Goal: Task Accomplishment & Management: Complete application form

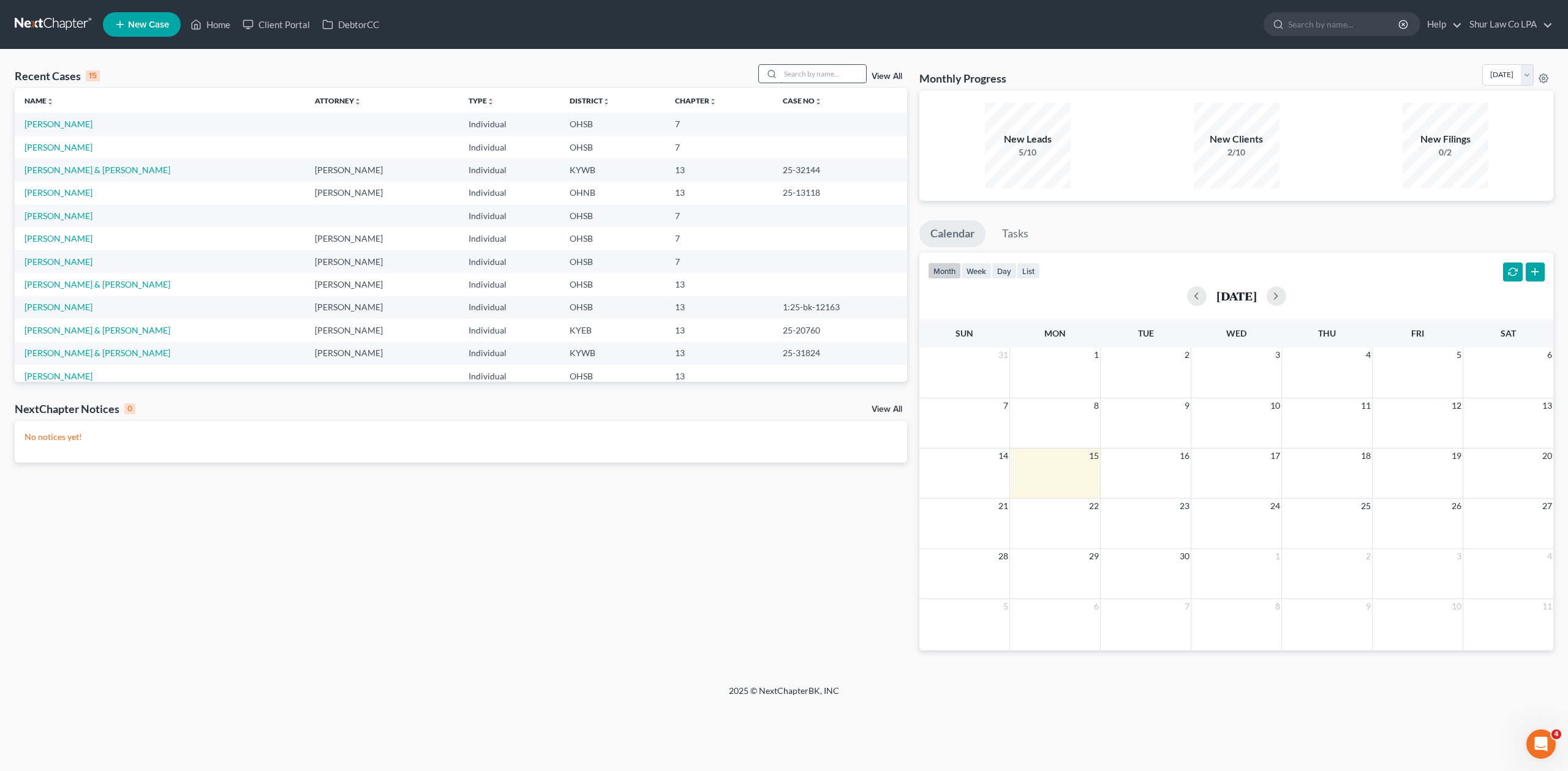
click at [815, 74] on input "search" at bounding box center [822, 74] width 85 height 18
type input "[PERSON_NAME]"
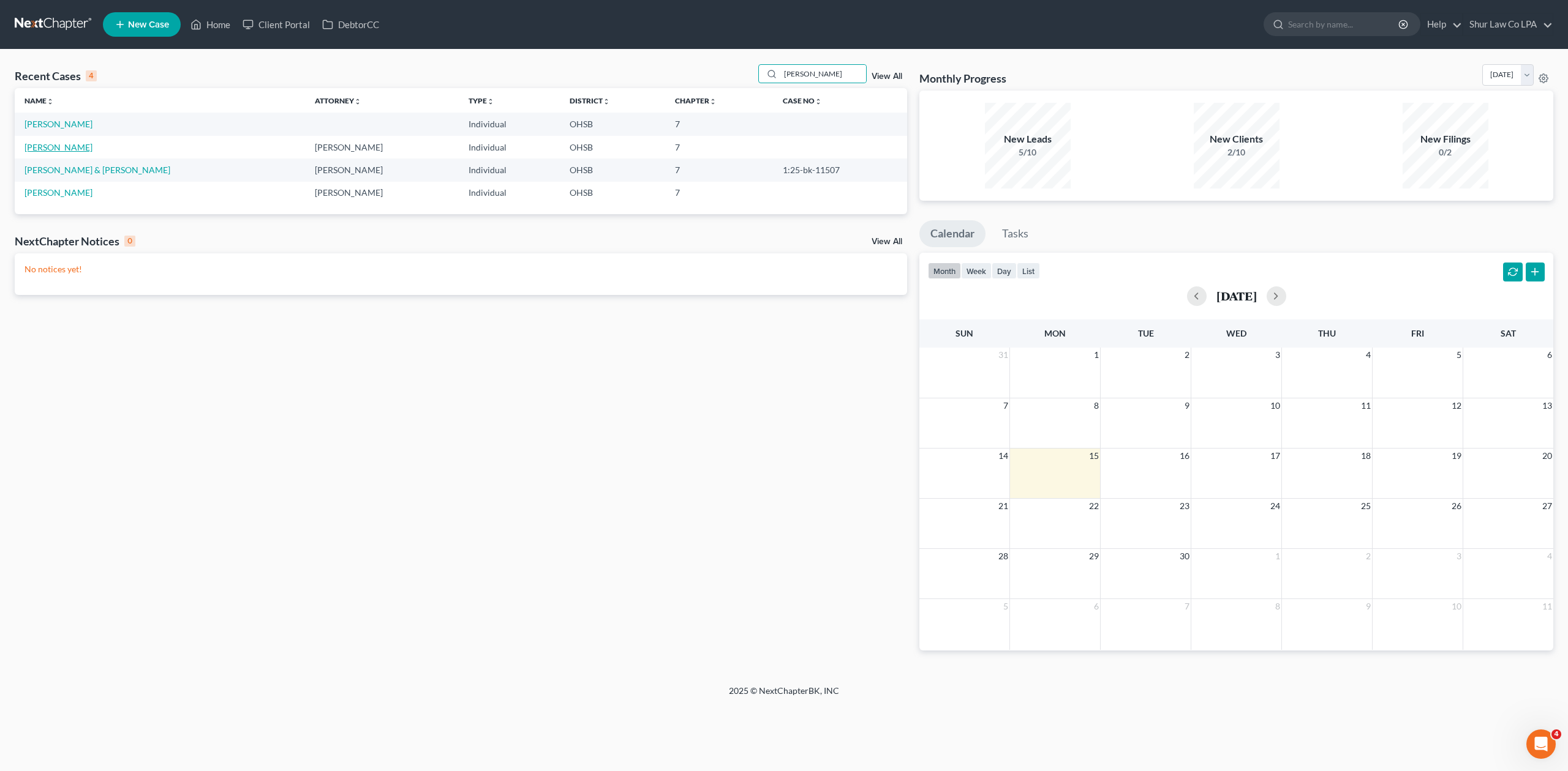
click at [82, 150] on link "[PERSON_NAME]" at bounding box center [58, 147] width 68 height 10
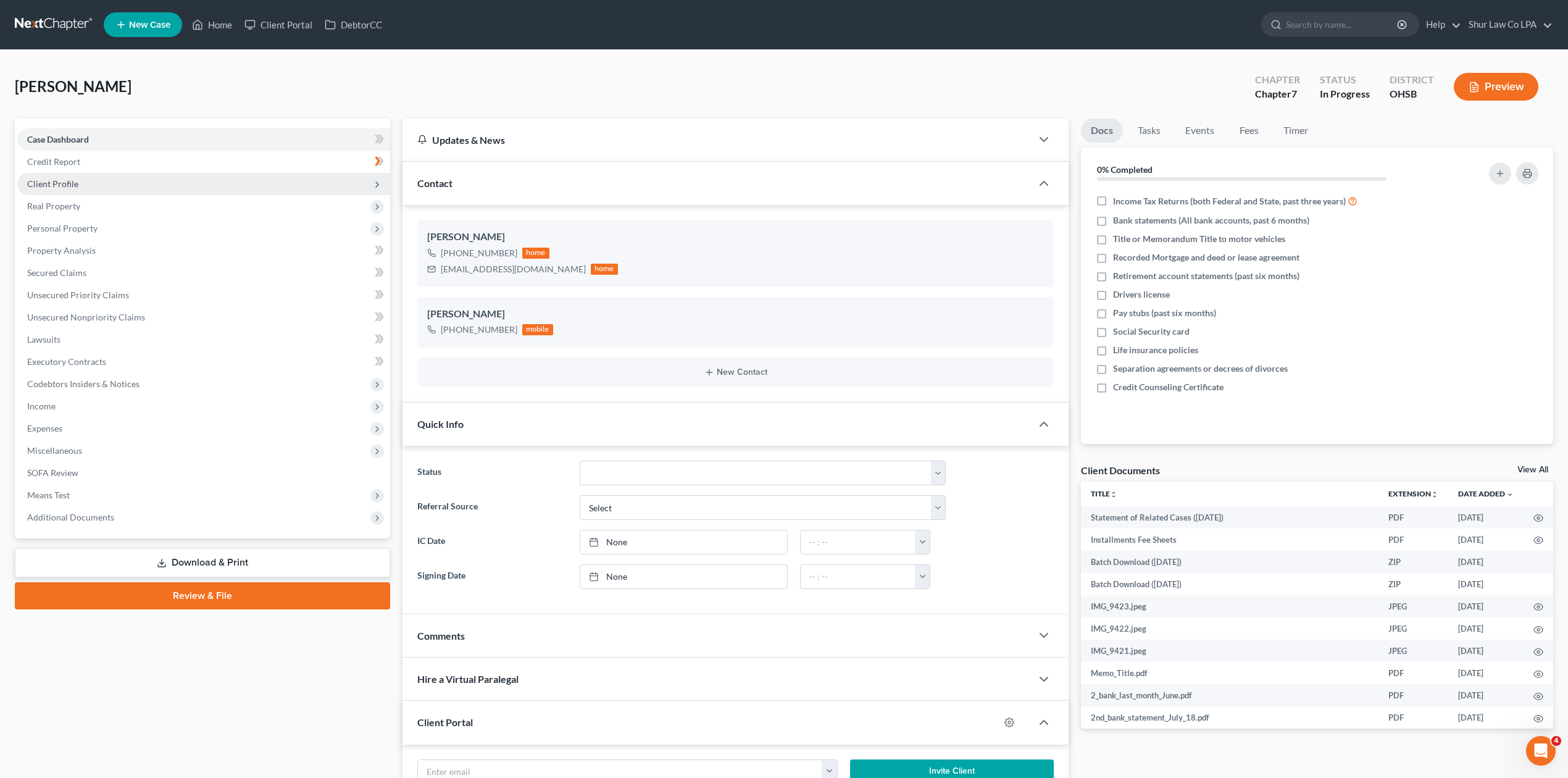
click at [69, 184] on span "Client Profile" at bounding box center [52, 183] width 51 height 10
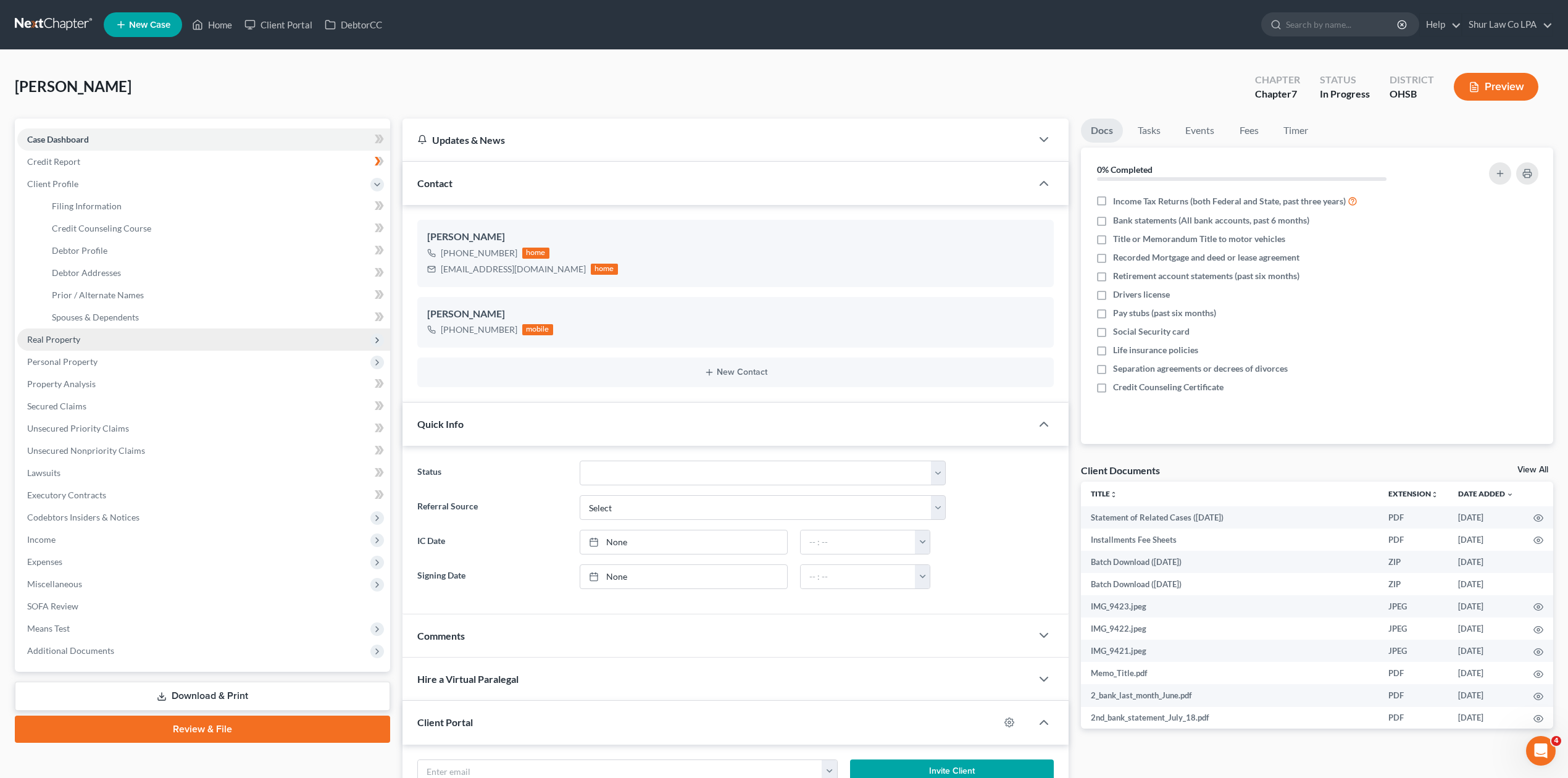
click at [66, 340] on span "Real Property" at bounding box center [53, 339] width 53 height 10
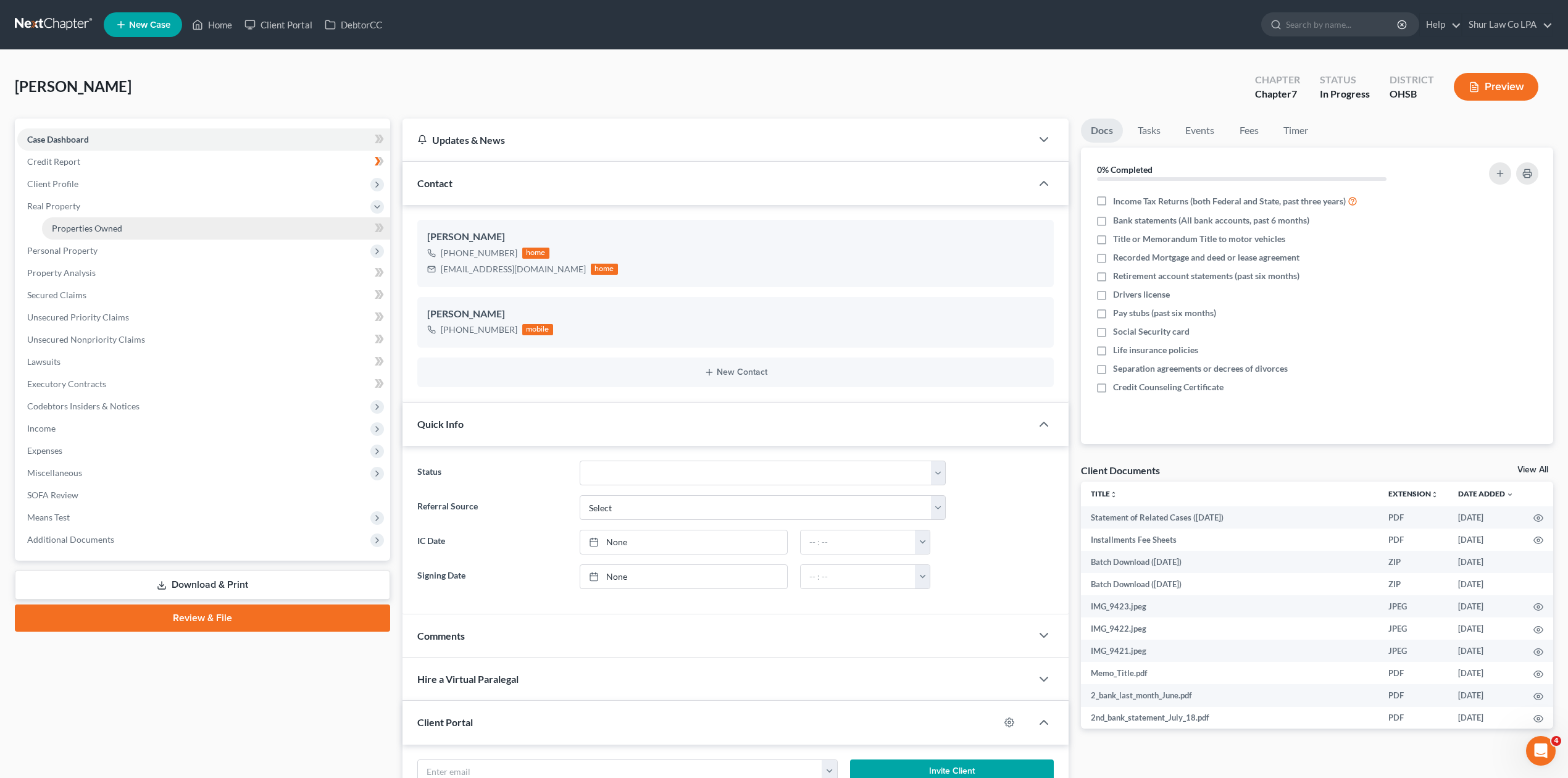
click at [92, 230] on span "Properties Owned" at bounding box center [87, 228] width 70 height 10
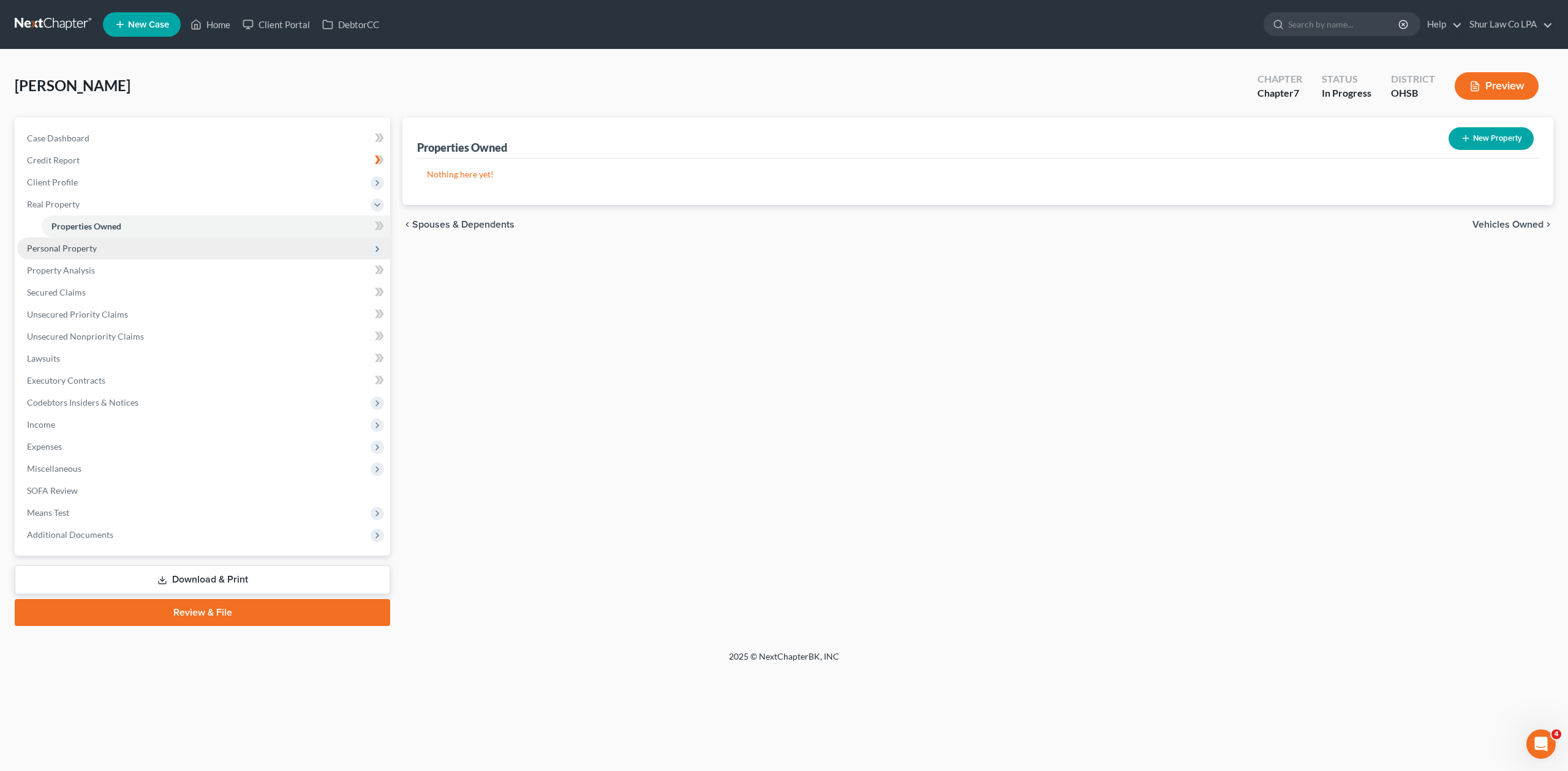
click at [77, 250] on span "Personal Property" at bounding box center [61, 248] width 70 height 10
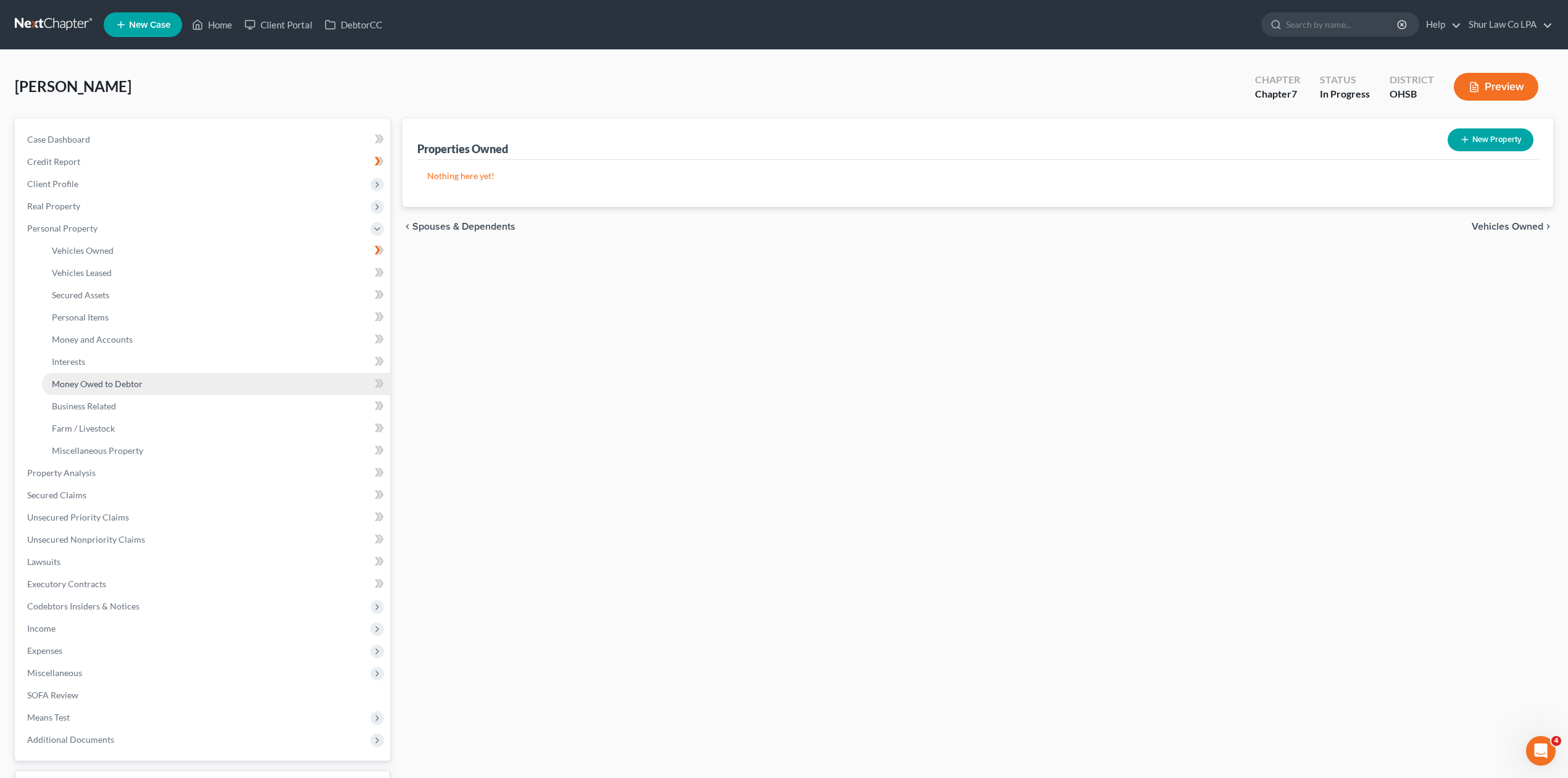
click at [100, 383] on span "Money Owed to Debtor" at bounding box center [97, 383] width 91 height 10
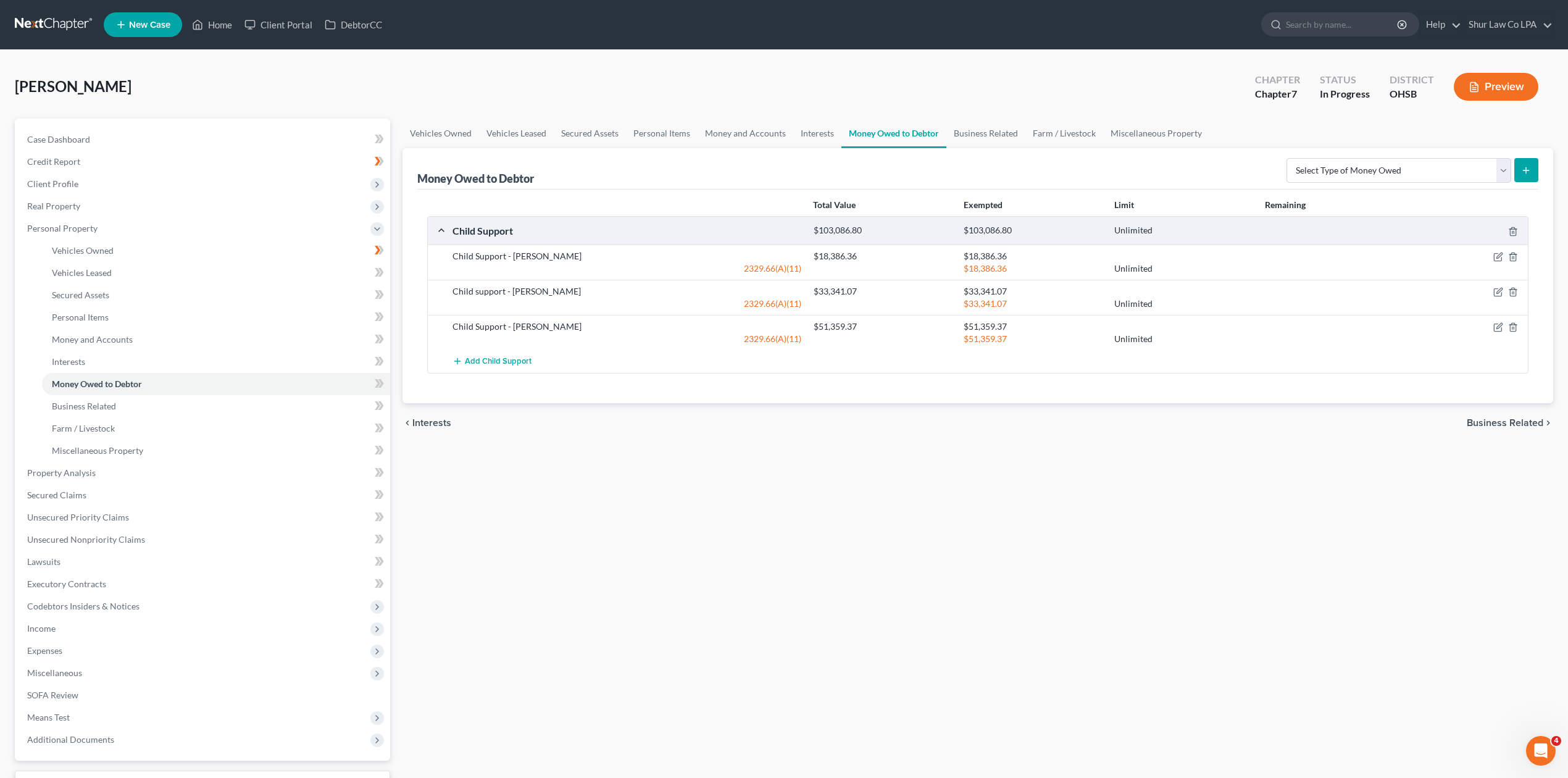
click at [1494, 333] on div "$51,359.37 Unlimited" at bounding box center [1168, 339] width 722 height 13
click at [1494, 329] on icon "button" at bounding box center [1498, 327] width 9 height 9
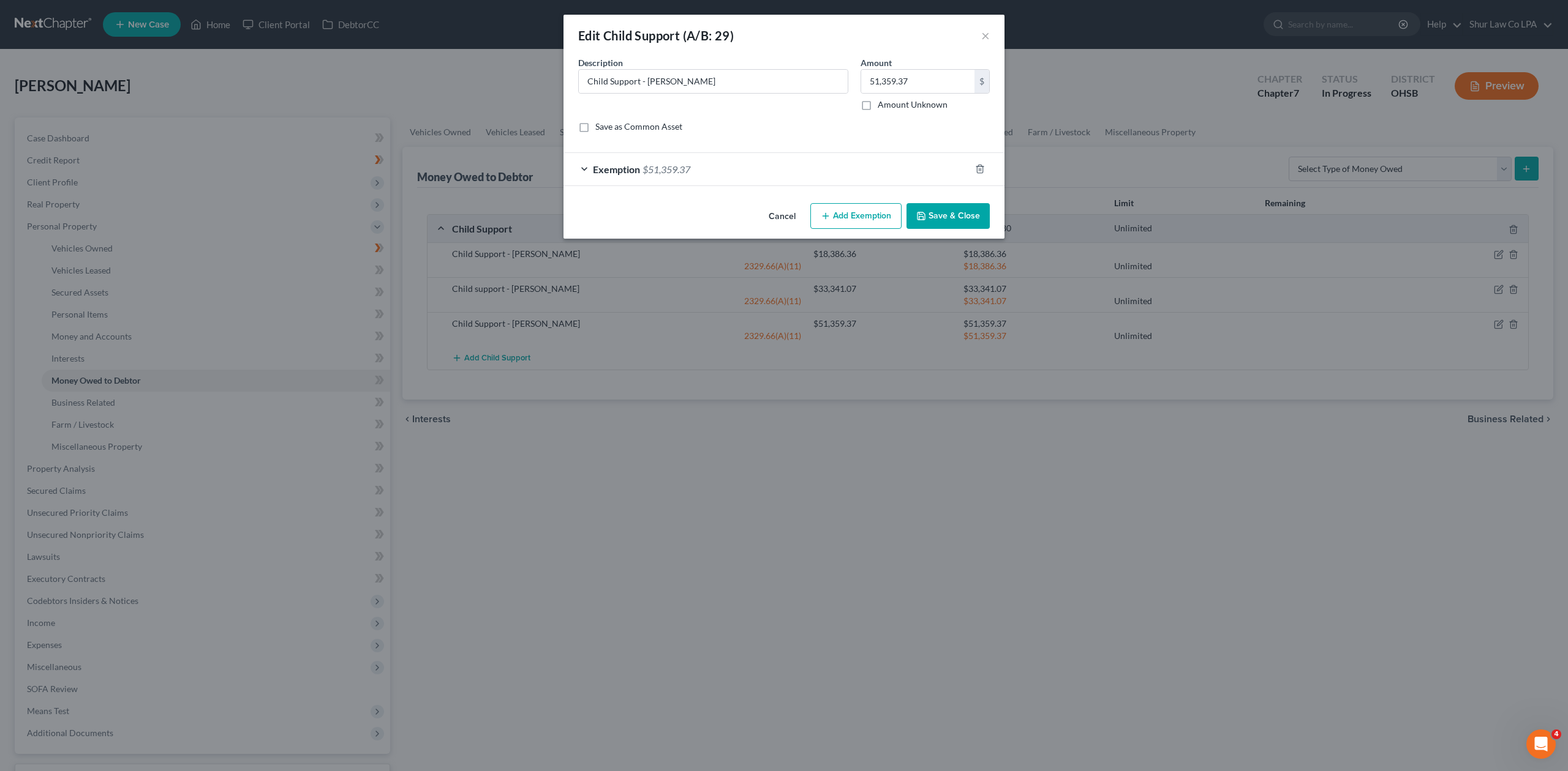
click at [584, 167] on div "Exemption $51,359.37" at bounding box center [767, 168] width 407 height 32
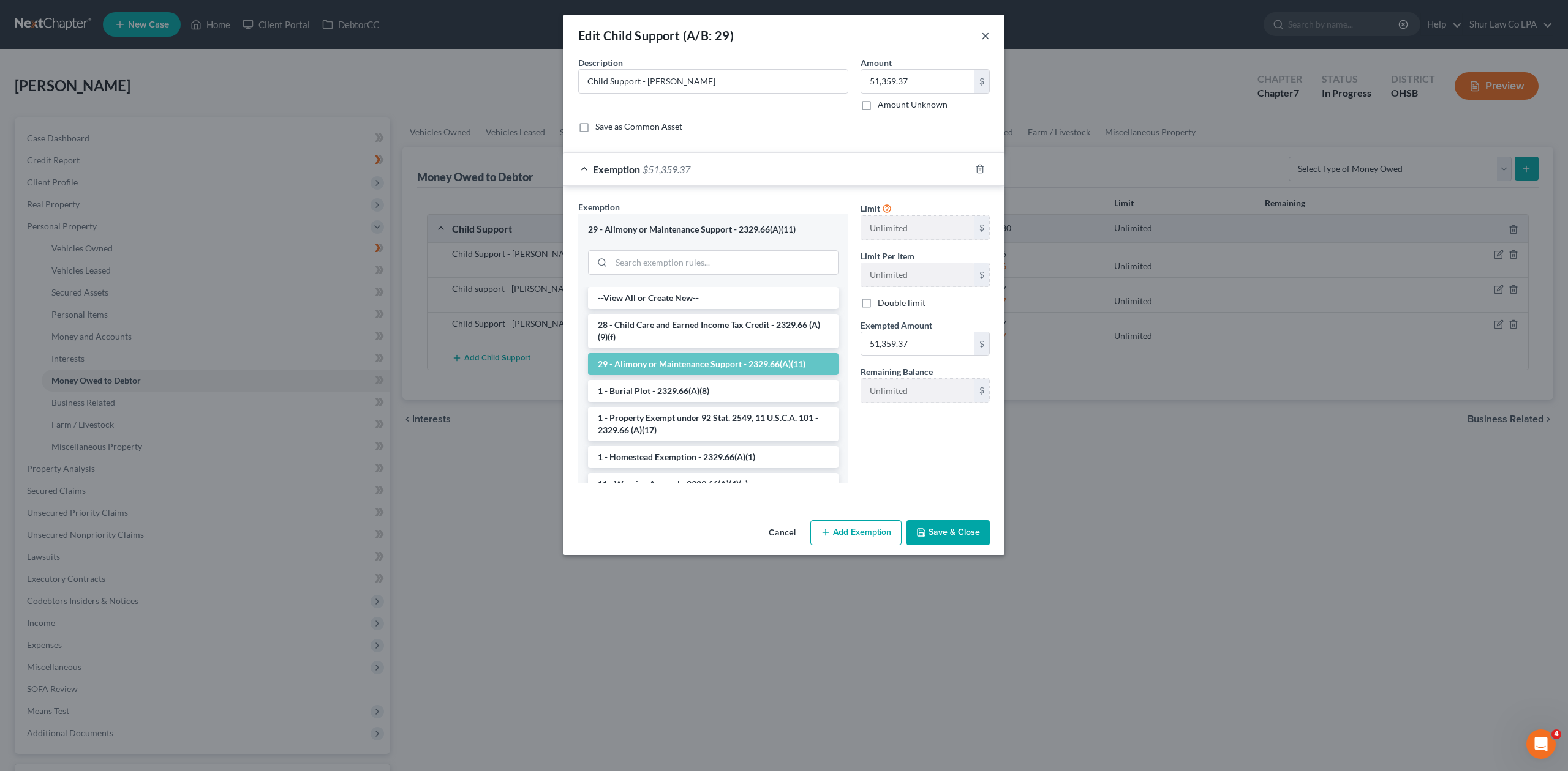
click at [988, 41] on button "×" at bounding box center [985, 35] width 9 height 15
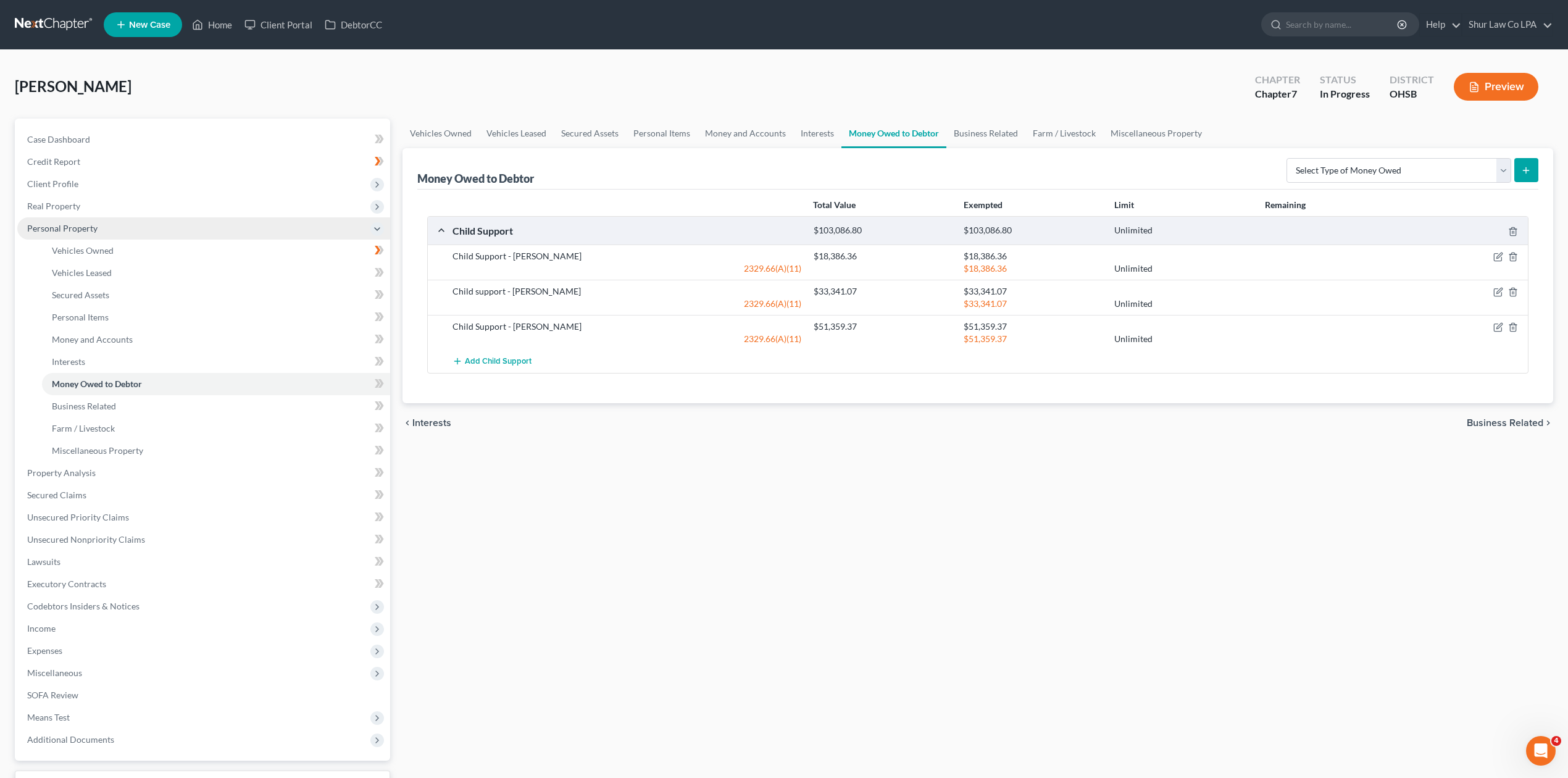
click at [381, 230] on icon at bounding box center [377, 229] width 9 height 9
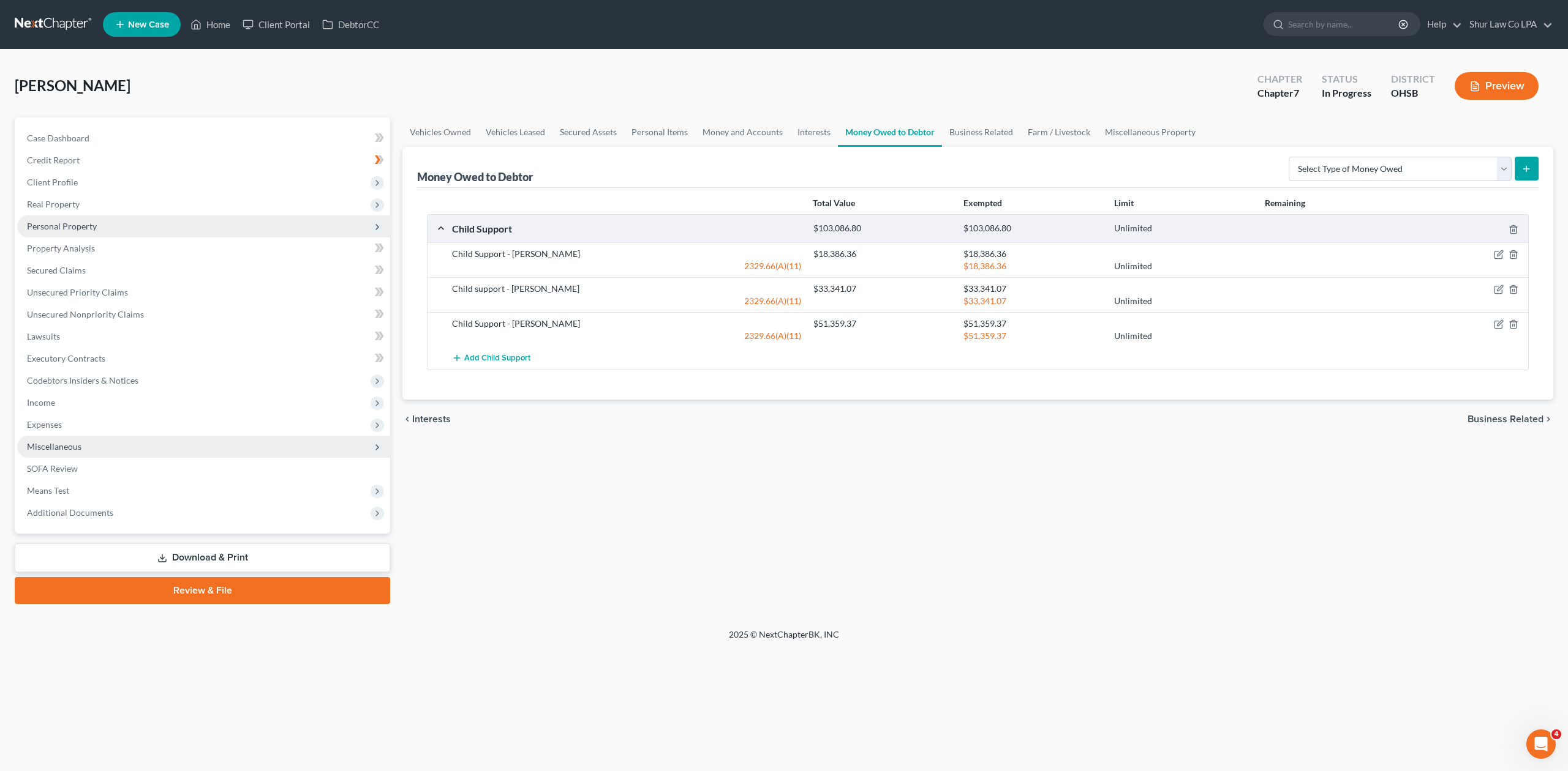
click at [107, 443] on span "Miscellaneous" at bounding box center [204, 447] width 373 height 22
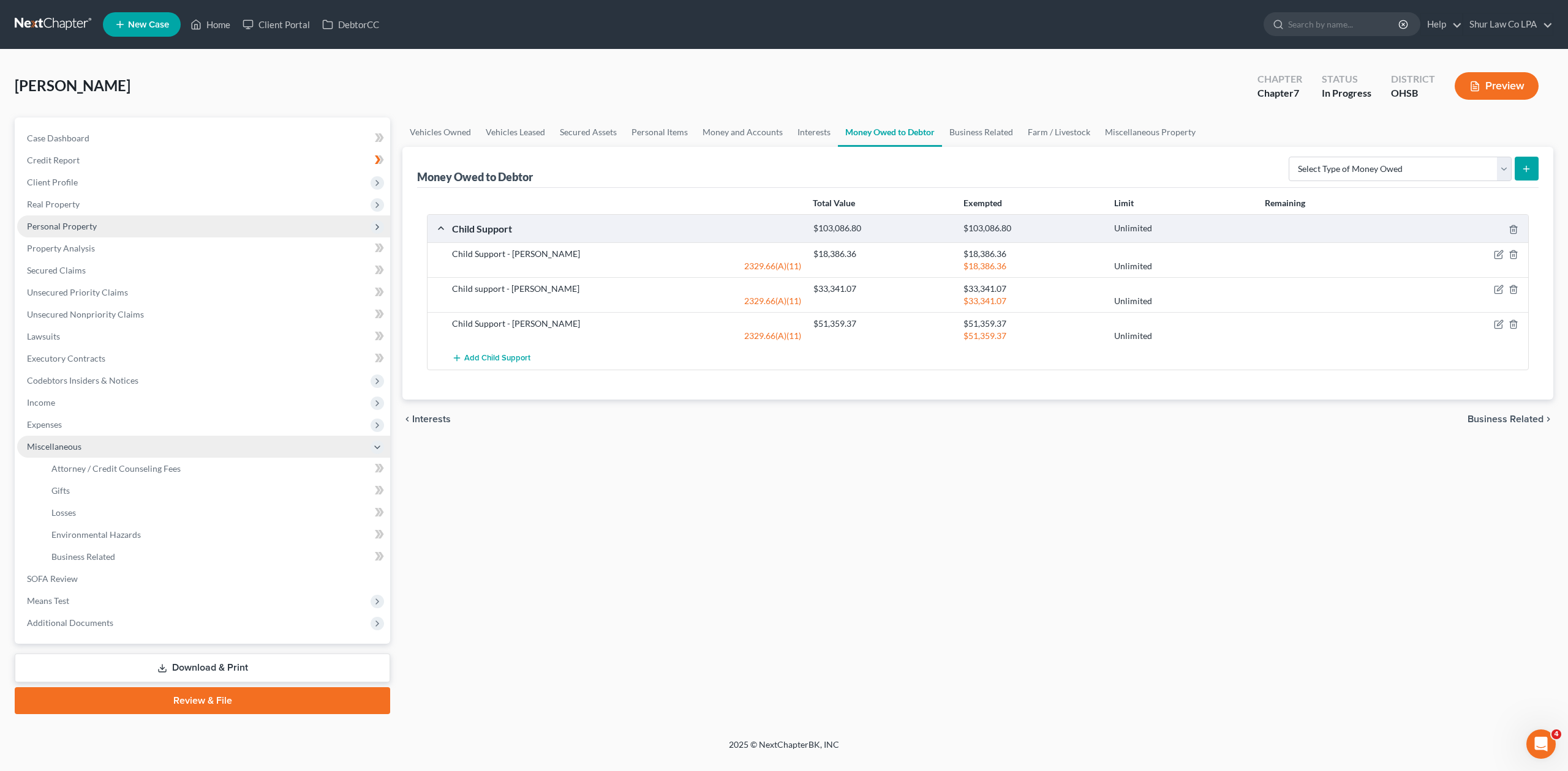
click at [107, 443] on span "Miscellaneous" at bounding box center [204, 447] width 373 height 22
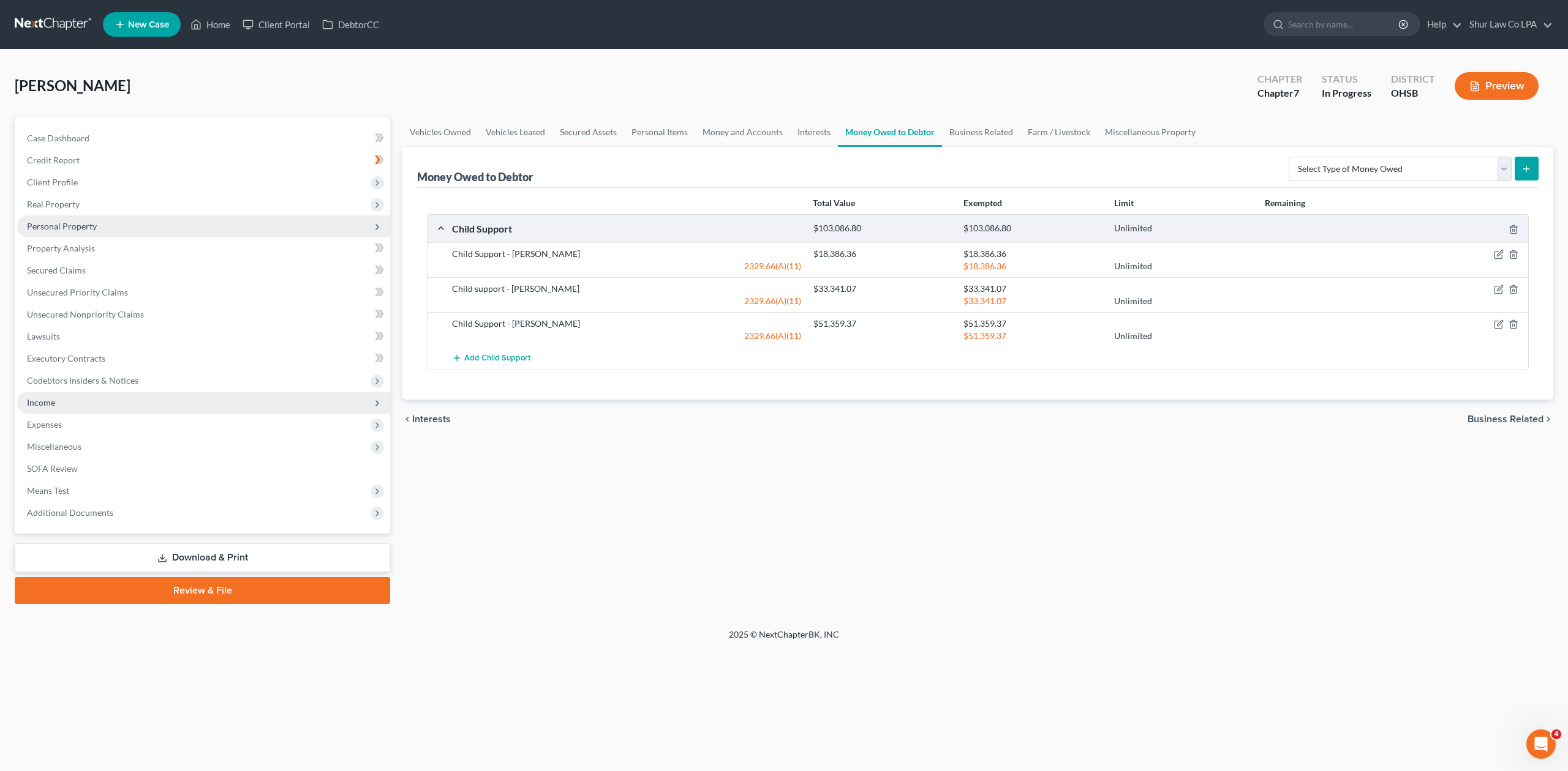
click at [104, 401] on span "Income" at bounding box center [204, 403] width 373 height 22
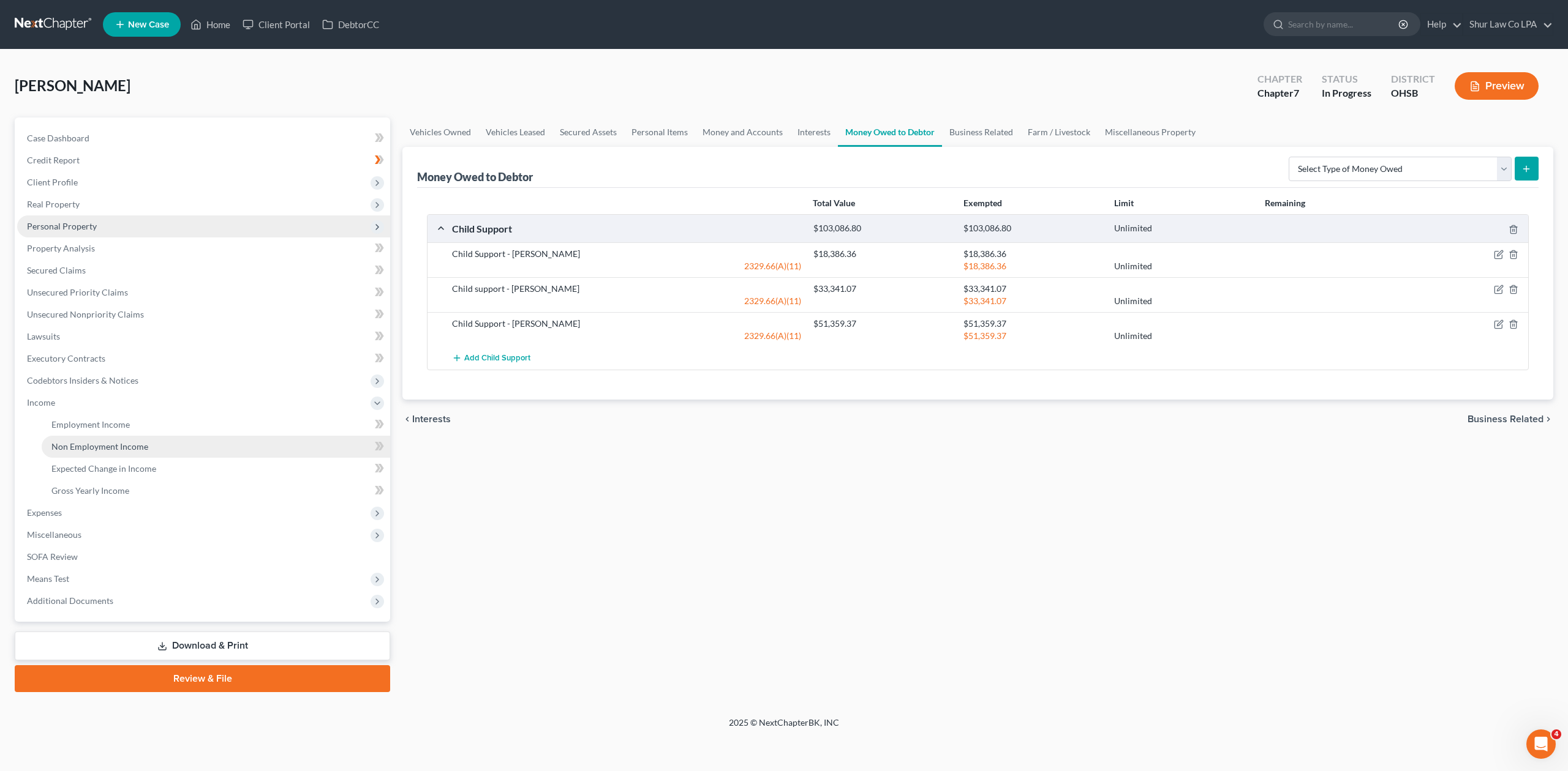
click at [132, 449] on span "Non Employment Income" at bounding box center [100, 446] width 96 height 10
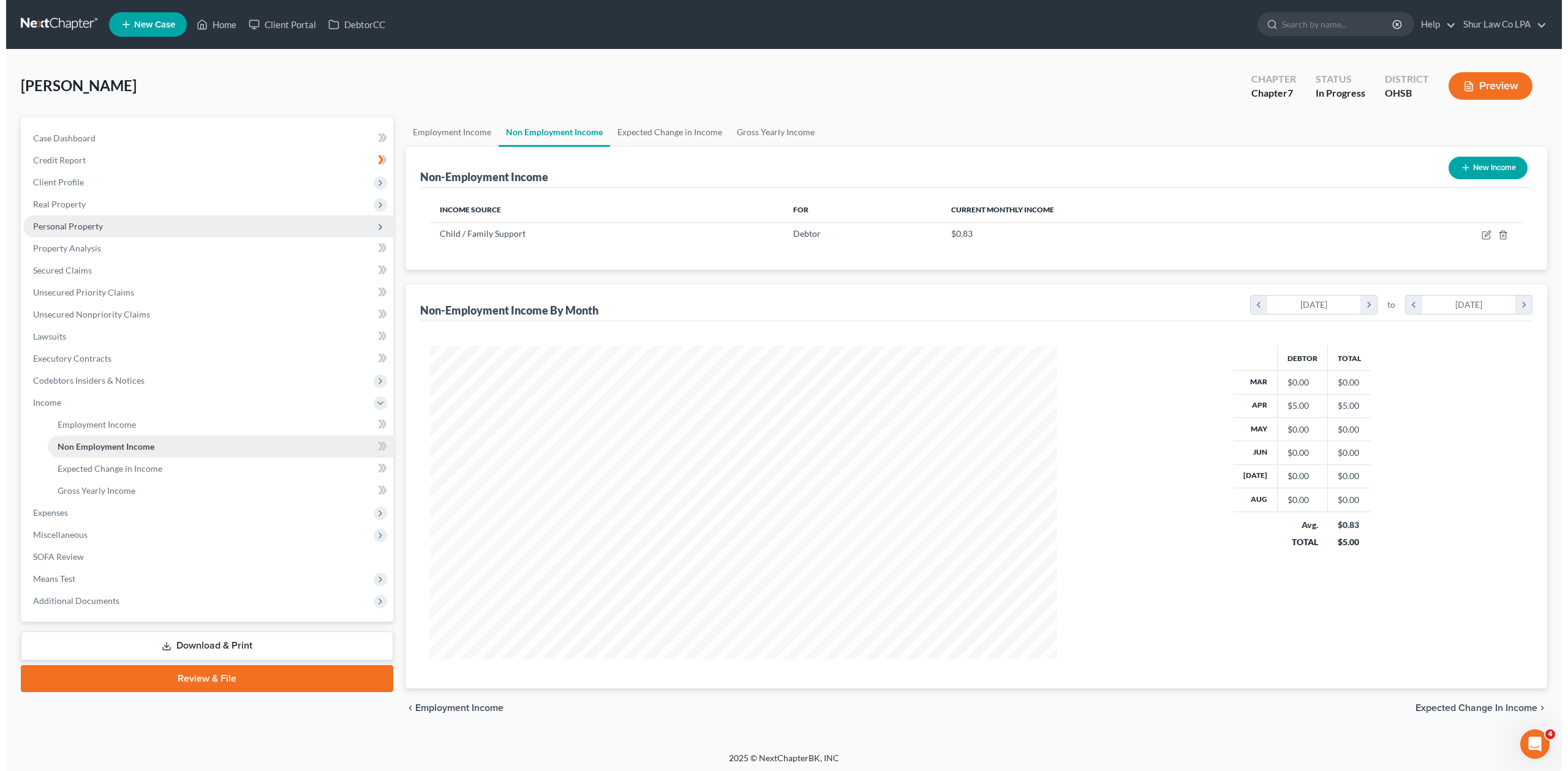
scroll to position [313, 652]
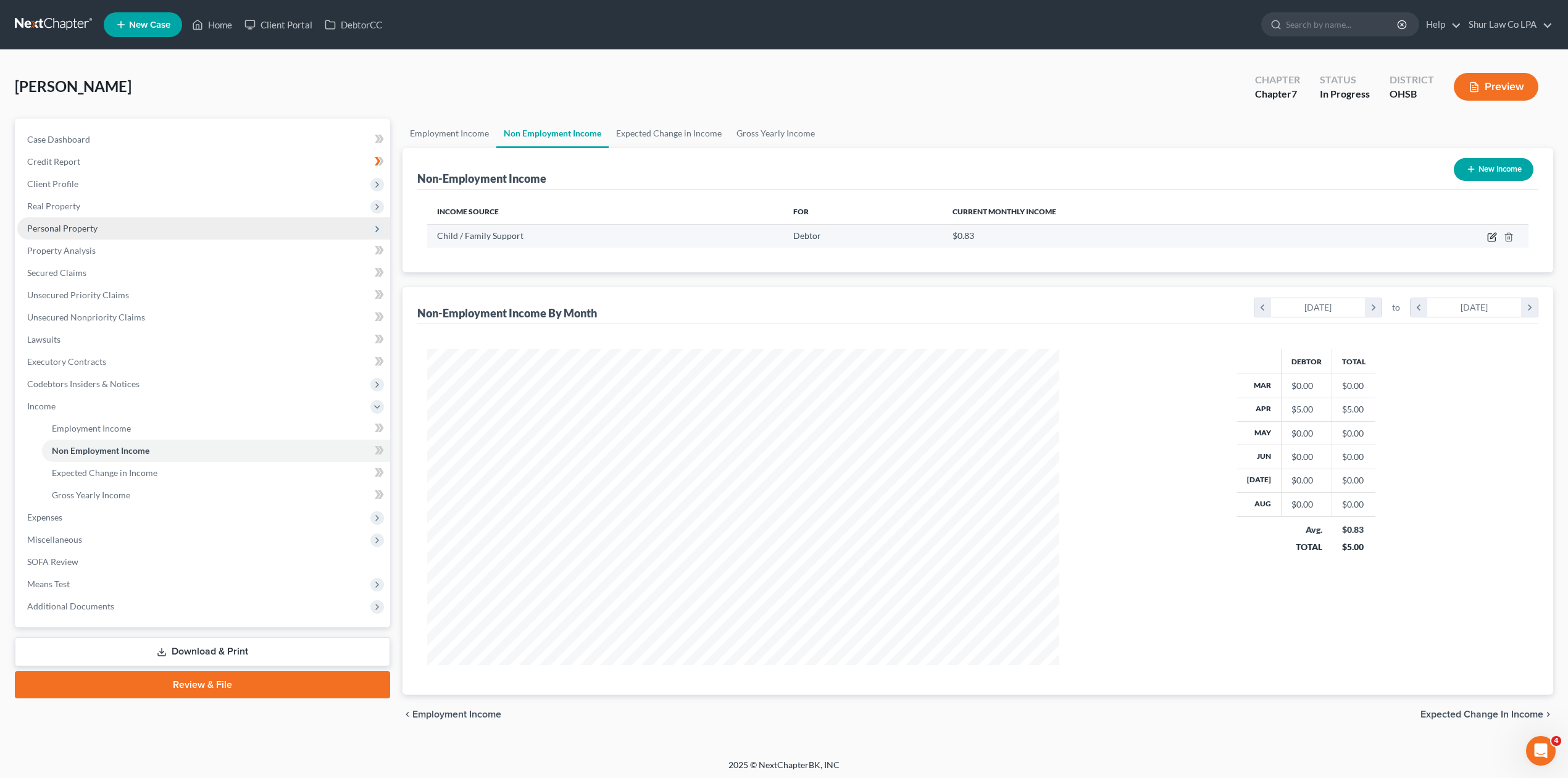
click at [1491, 236] on icon "button" at bounding box center [1493, 236] width 6 height 6
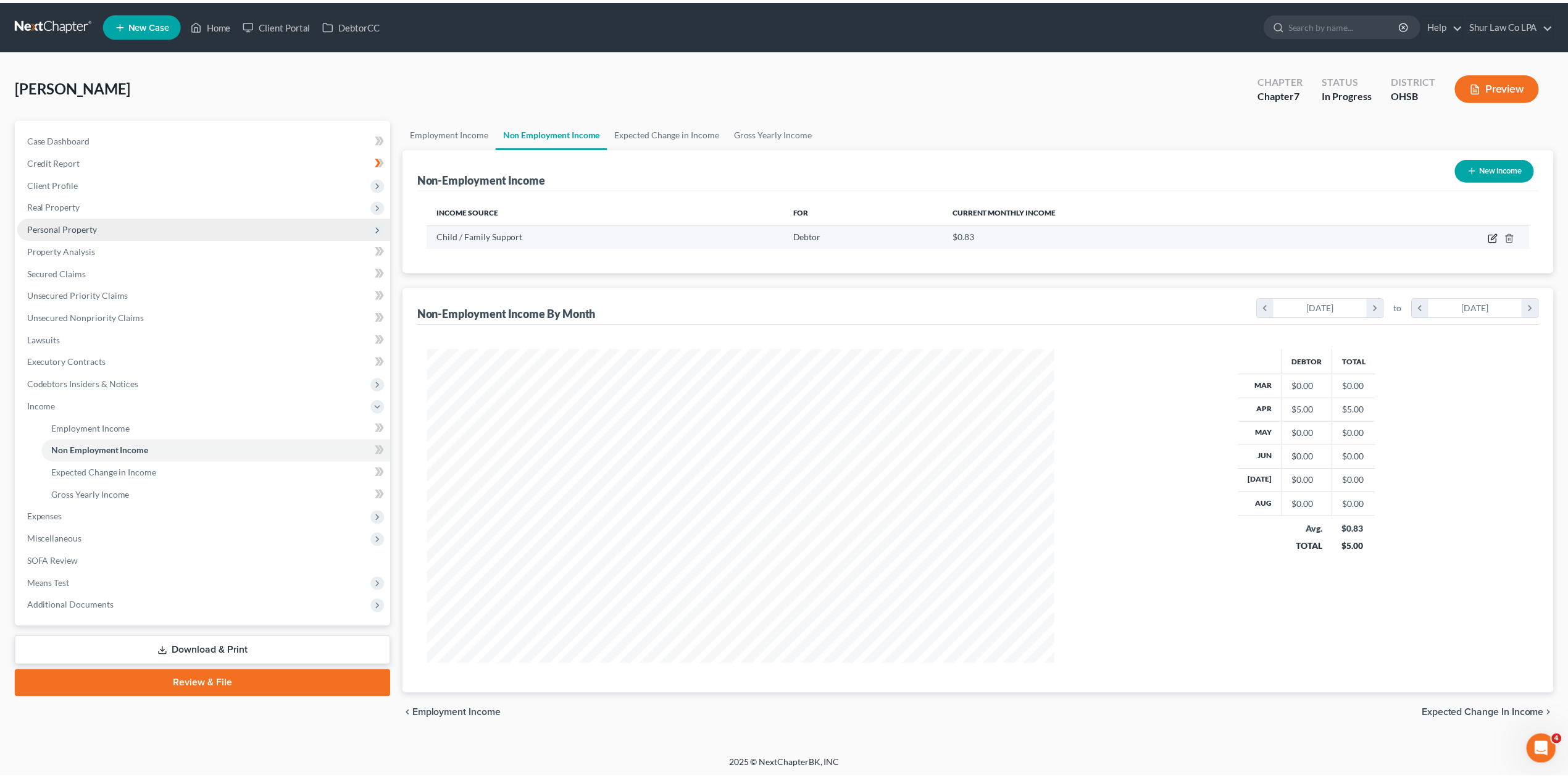
scroll to position [319, 662]
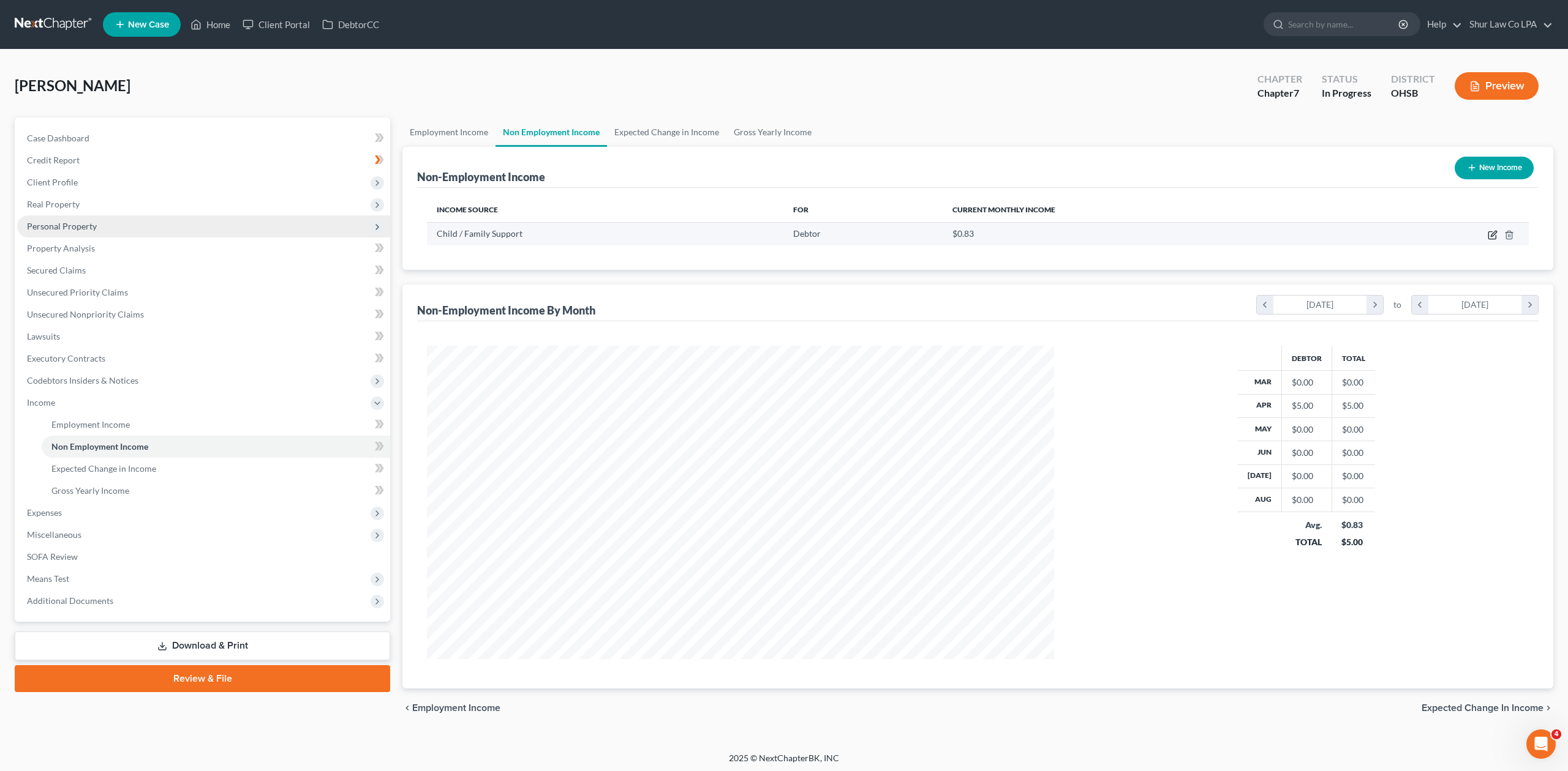
select select "7"
select select "0"
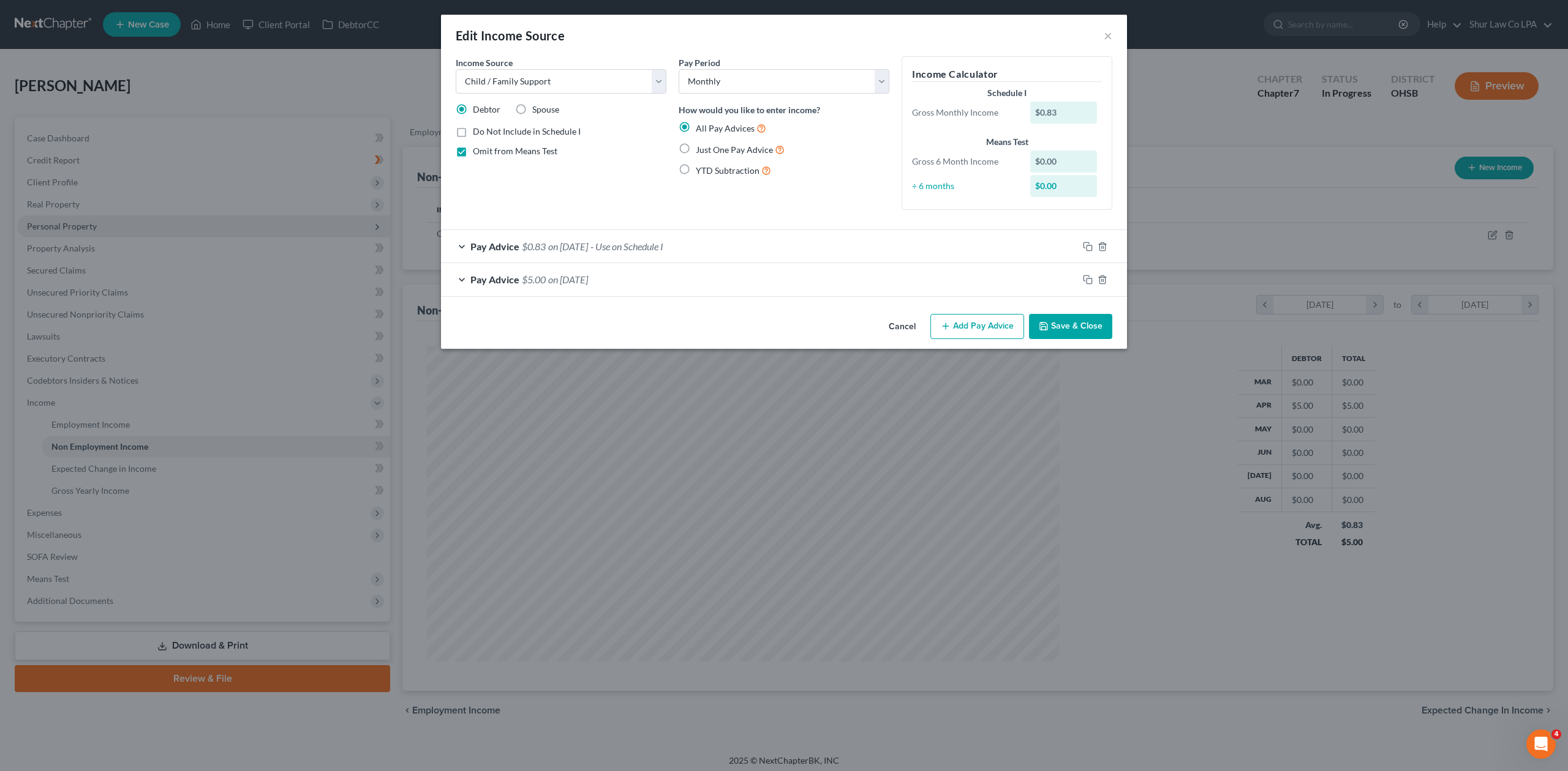
click at [466, 245] on div "Pay Advice $0.83 on 10/10/2025 - Use on Schedule I" at bounding box center [759, 246] width 637 height 32
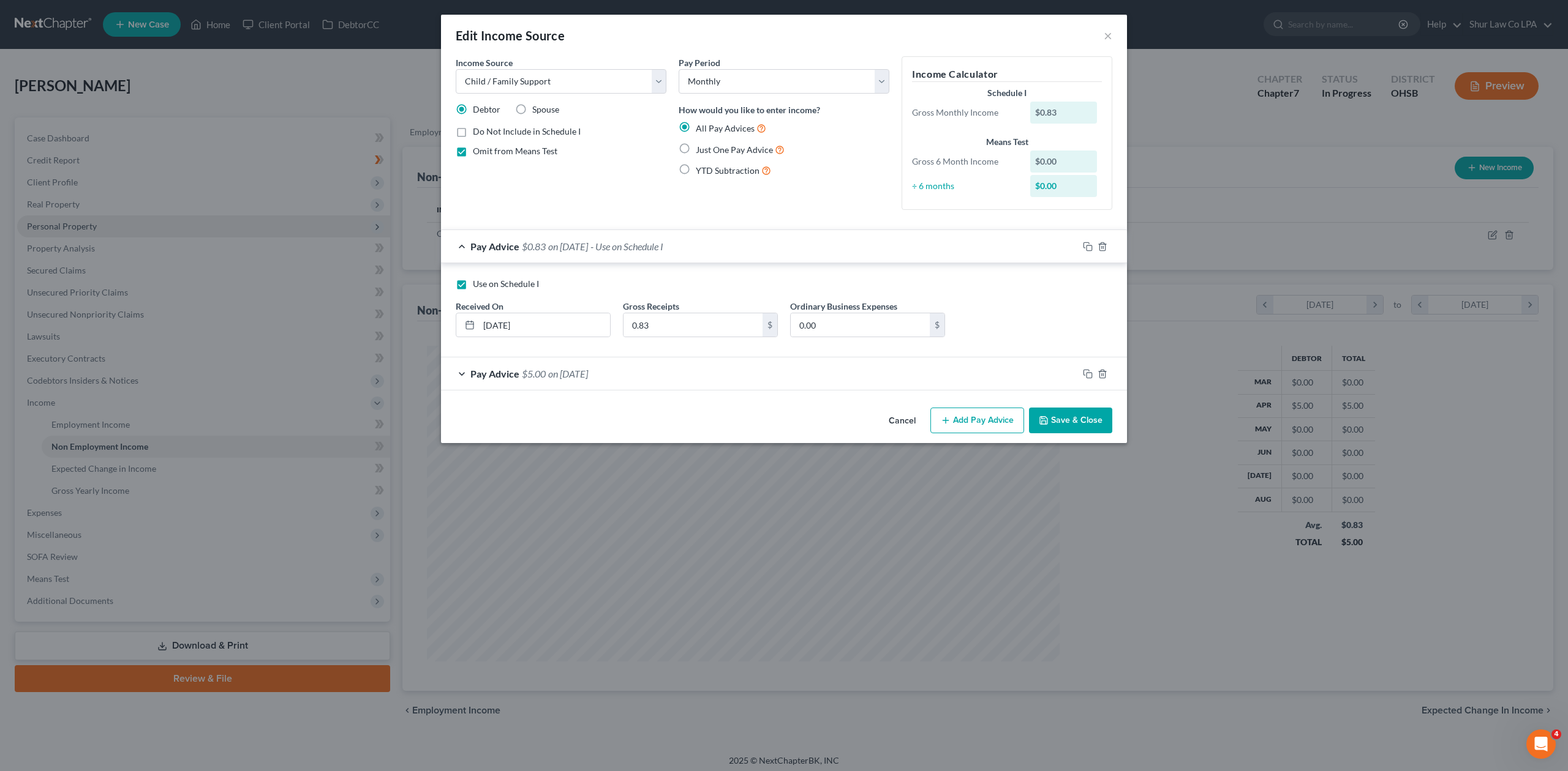
click at [466, 245] on div "Pay Advice $0.83 on 10/10/2025 - Use on Schedule I" at bounding box center [759, 246] width 637 height 32
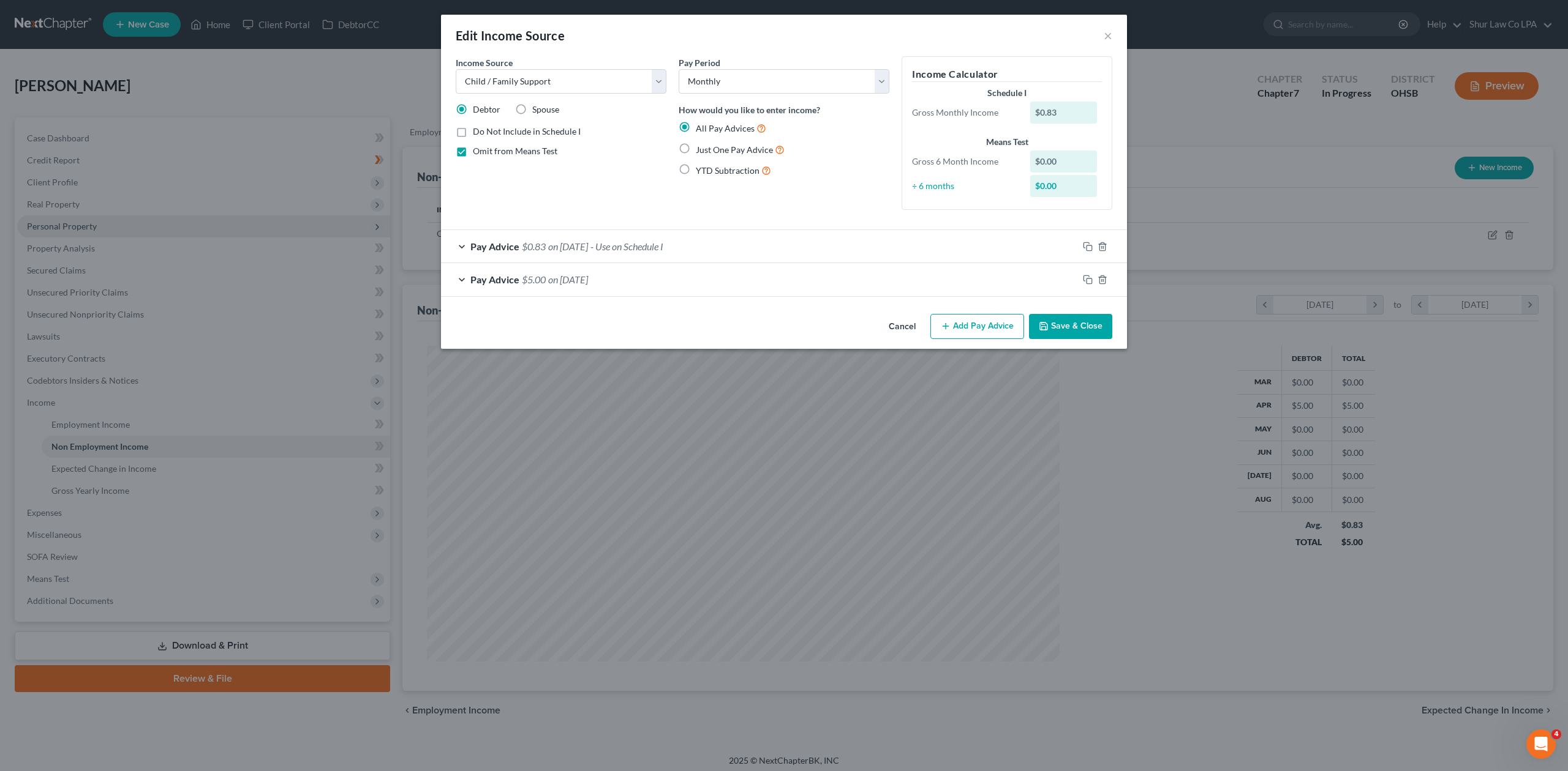
click at [460, 284] on div "Pay Advice $5.00 on 04/22/2025" at bounding box center [759, 279] width 637 height 32
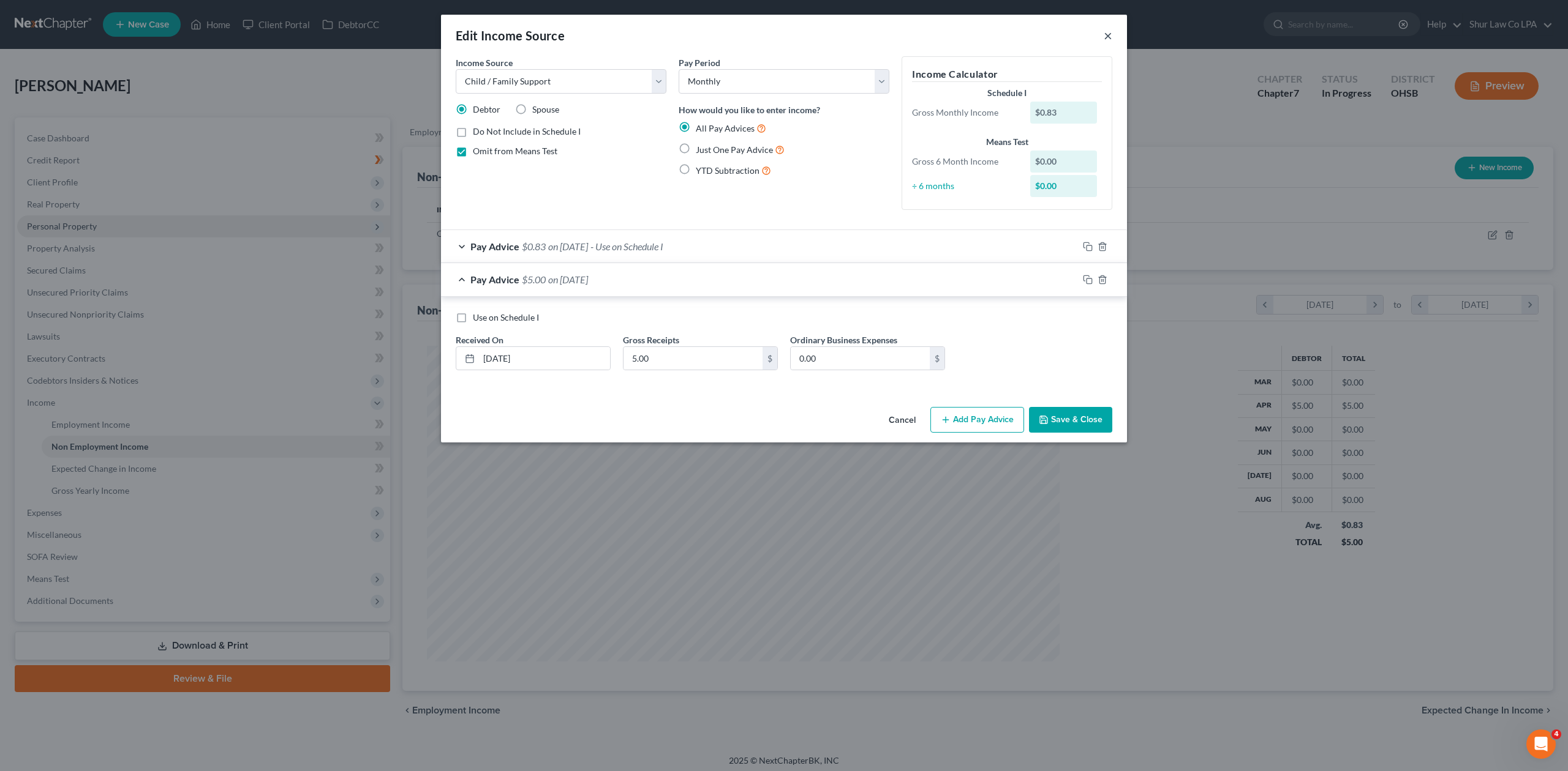
click at [1110, 34] on button "×" at bounding box center [1108, 35] width 9 height 15
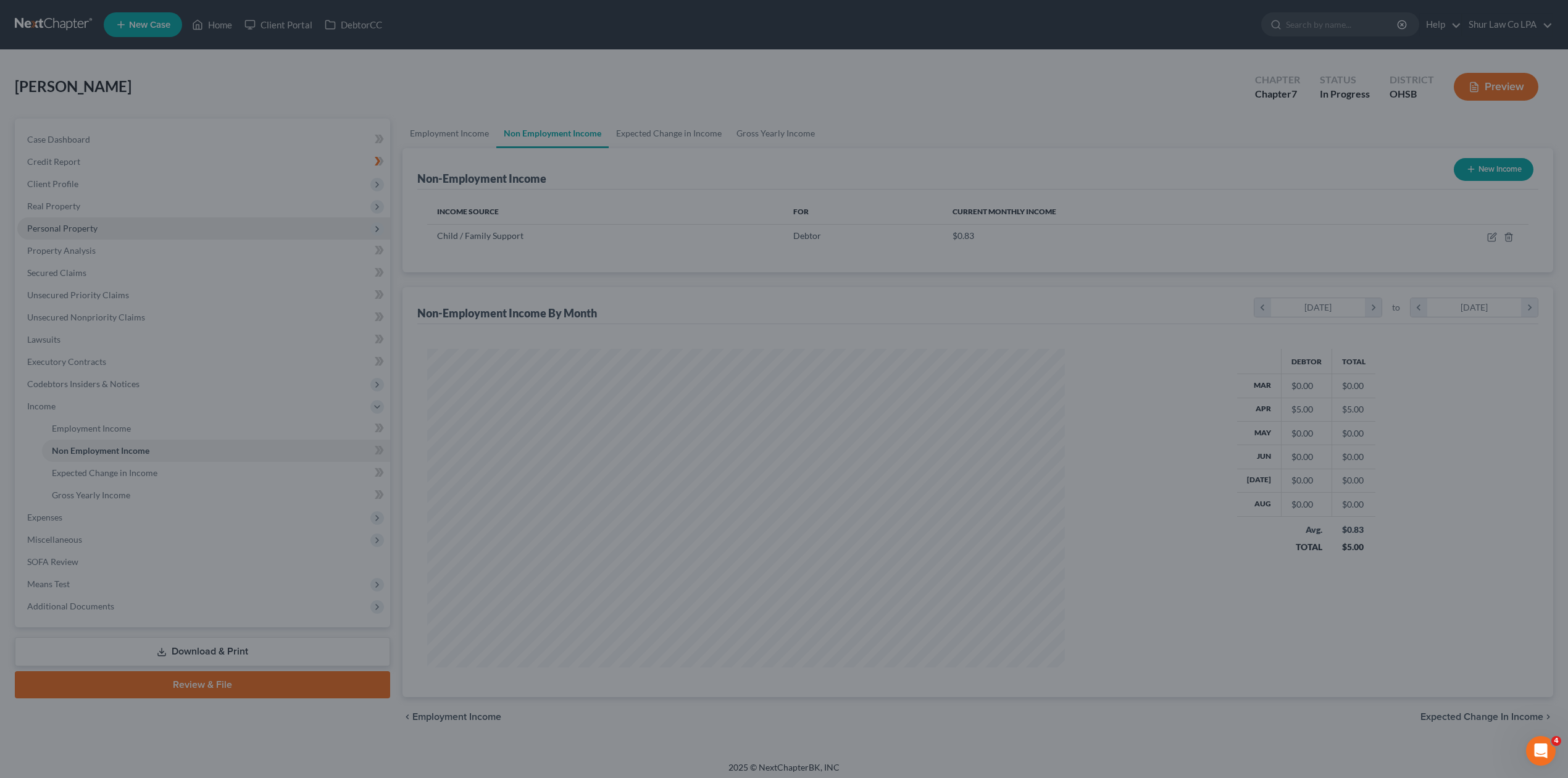
scroll to position [617325, 616728]
